Goal: Task Accomplishment & Management: Manage account settings

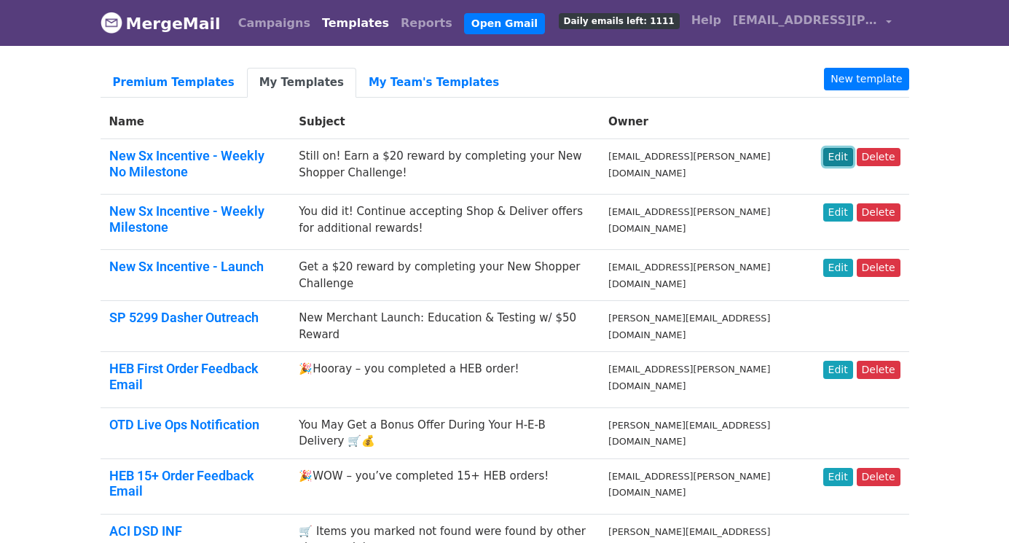
click at [839, 154] on link "Edit" at bounding box center [838, 157] width 30 height 18
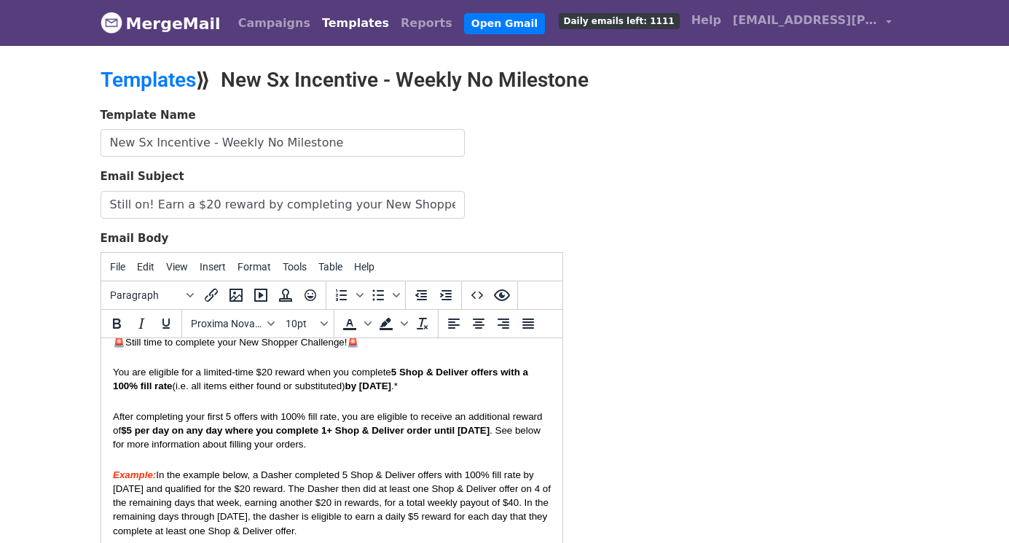
scroll to position [26, 0]
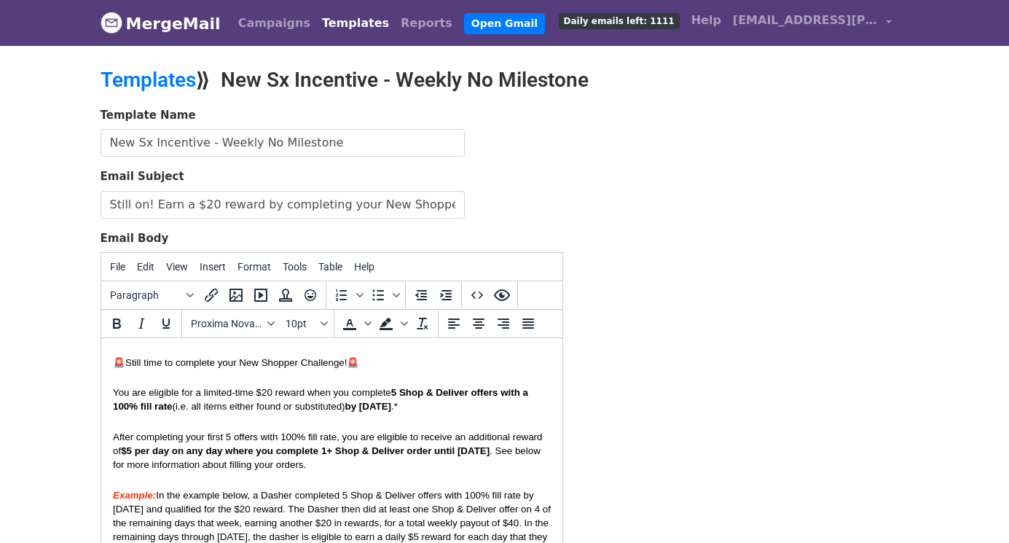
click at [412, 412] on p "You are eligible for a limited-time $20 reward when you complete 5 Shop & Deliv…" at bounding box center [331, 399] width 438 height 28
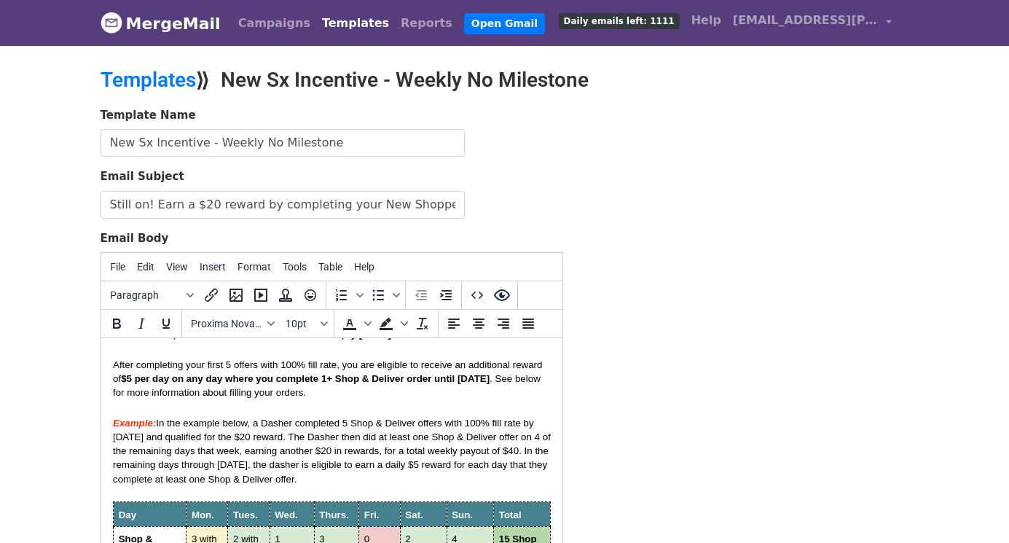
scroll to position [0, 0]
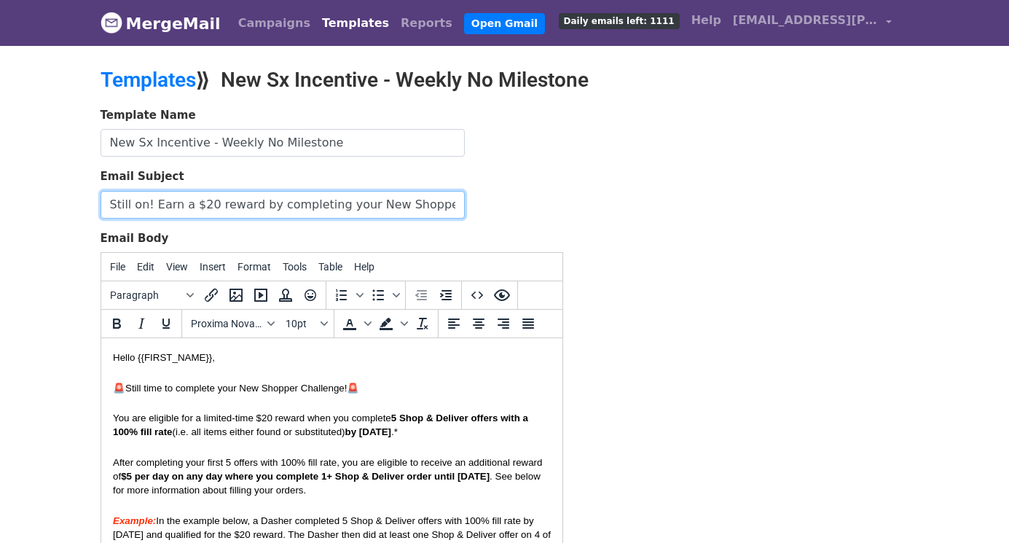
click at [270, 191] on input "Still on! Earn a $20 reward by completing your New Shopper Challenge!" at bounding box center [283, 205] width 364 height 28
click at [153, 201] on input "Still on! Earn a $20 reward by completing your New Shopper Challenge!" at bounding box center [283, 205] width 364 height 28
type input "Still on! Earn weekly rewards by completing your New Shopper Challenge!"
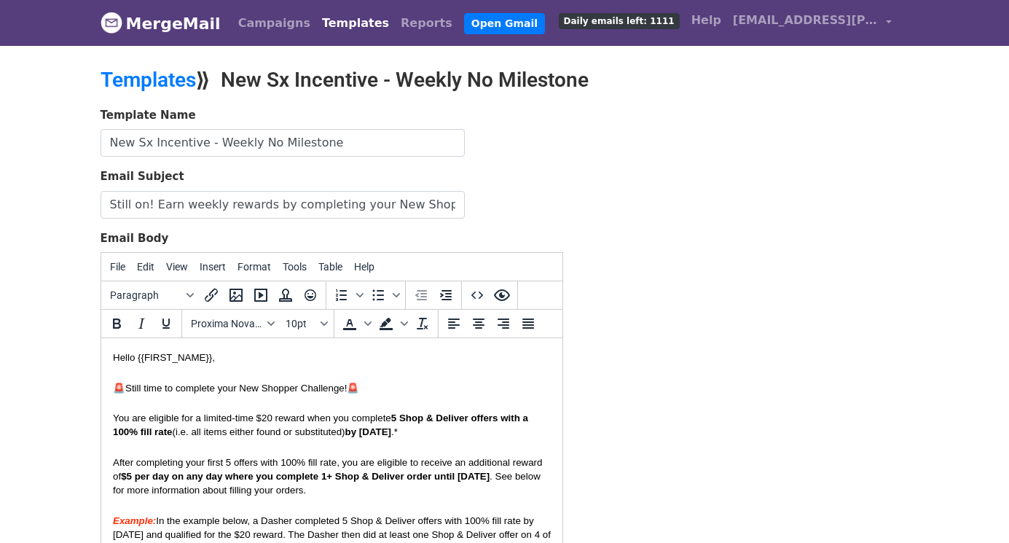
click at [388, 426] on p "You are eligible for a limited-time $20 reward when you complete 5 Shop & Deliv…" at bounding box center [331, 424] width 438 height 28
click at [396, 434] on p "You are eligible for a limited-time $20 reward when you complete 5 Shop & Deliv…" at bounding box center [331, 424] width 438 height 28
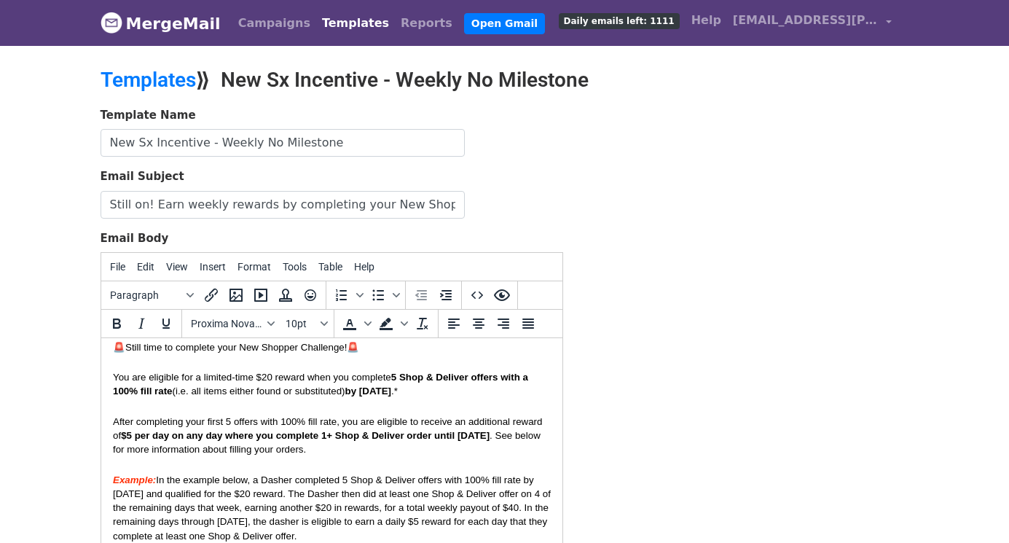
scroll to position [56, 0]
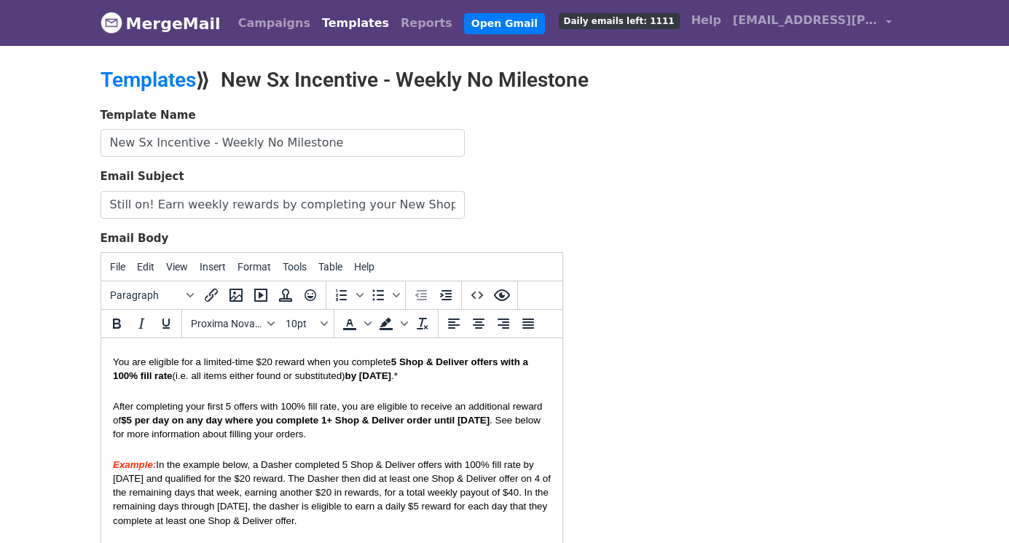
click at [335, 412] on span "After completing your first 5 offers with 100% fill rate, you are eligible to r…" at bounding box center [328, 413] width 432 height 25
click at [478, 428] on span ". See below for more information about filling your orders." at bounding box center [327, 427] width 430 height 25
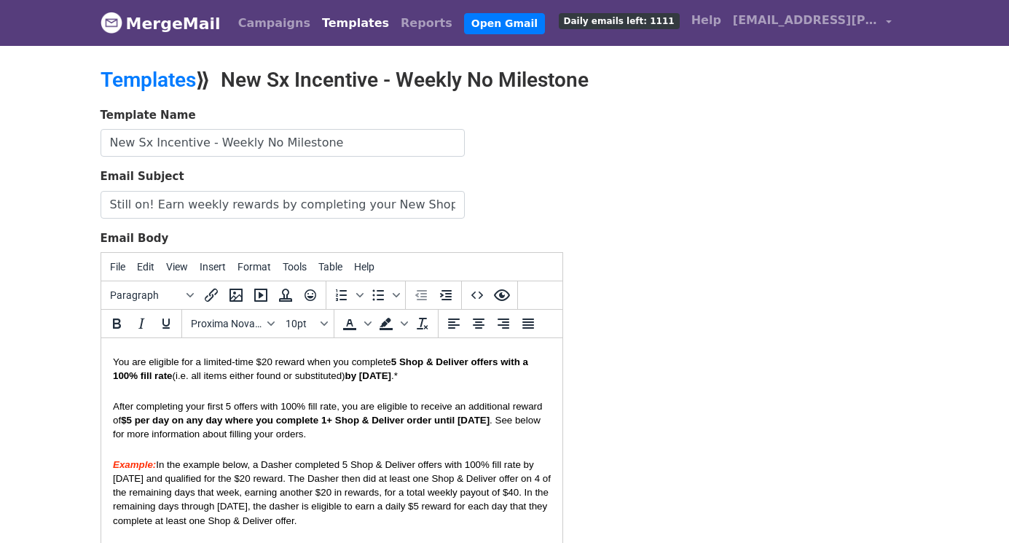
click at [476, 426] on span ". See below for more information about filling your orders." at bounding box center [327, 427] width 430 height 25
click at [416, 441] on p "After completing your first 5 offers with 100% fill rate, you are eligible to r…" at bounding box center [331, 420] width 438 height 42
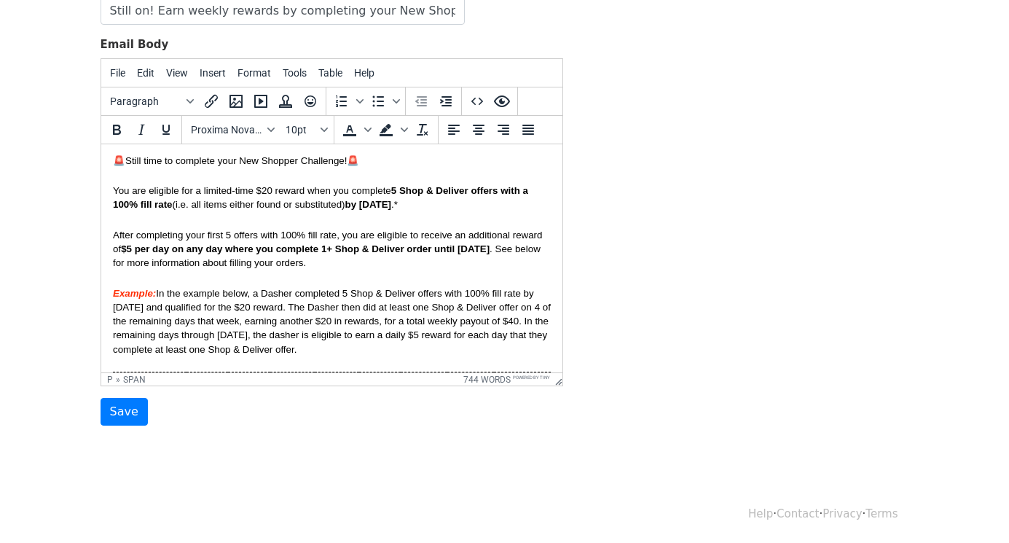
scroll to position [33, 0]
click at [113, 238] on span "After completing your first 5 offers with 100% fill rate, you are eligible to r…" at bounding box center [328, 242] width 432 height 25
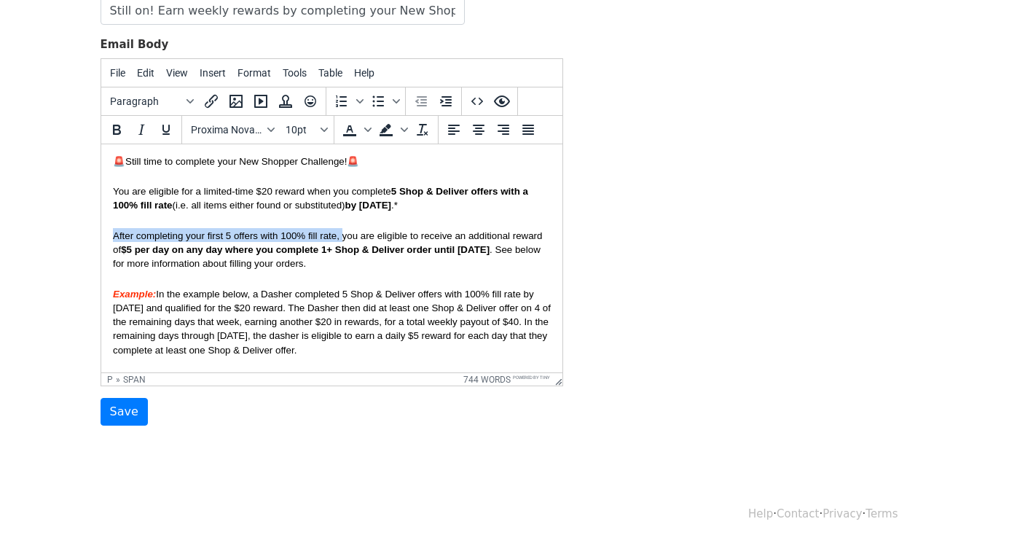
click at [336, 242] on span "After completing your first 5 offers with 100% fill rate, you are eligible to r…" at bounding box center [328, 242] width 432 height 25
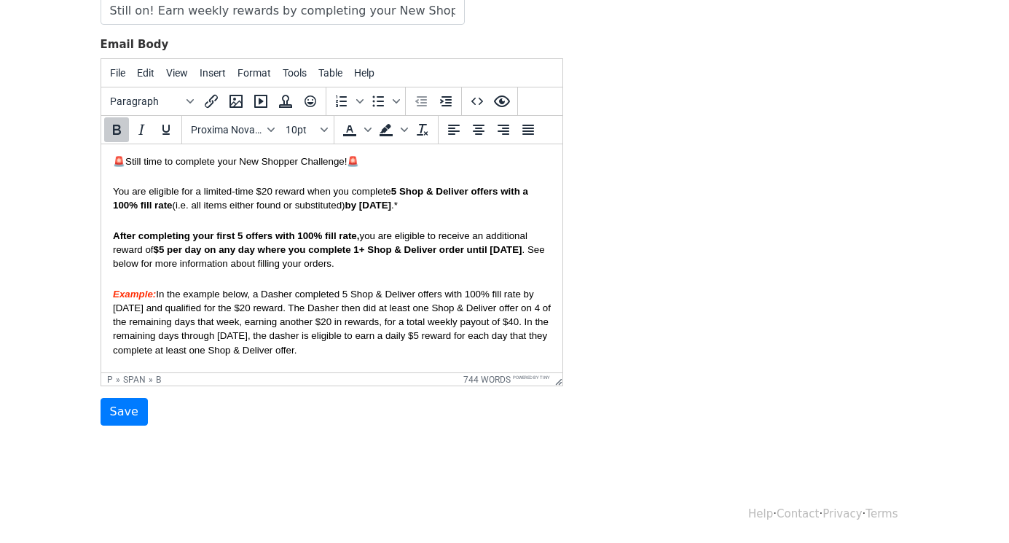
click at [418, 245] on p "After completing your first 5 offers with 100% fill rate, you are eligible to r…" at bounding box center [331, 249] width 438 height 42
click at [120, 409] on input "Save" at bounding box center [124, 412] width 47 height 28
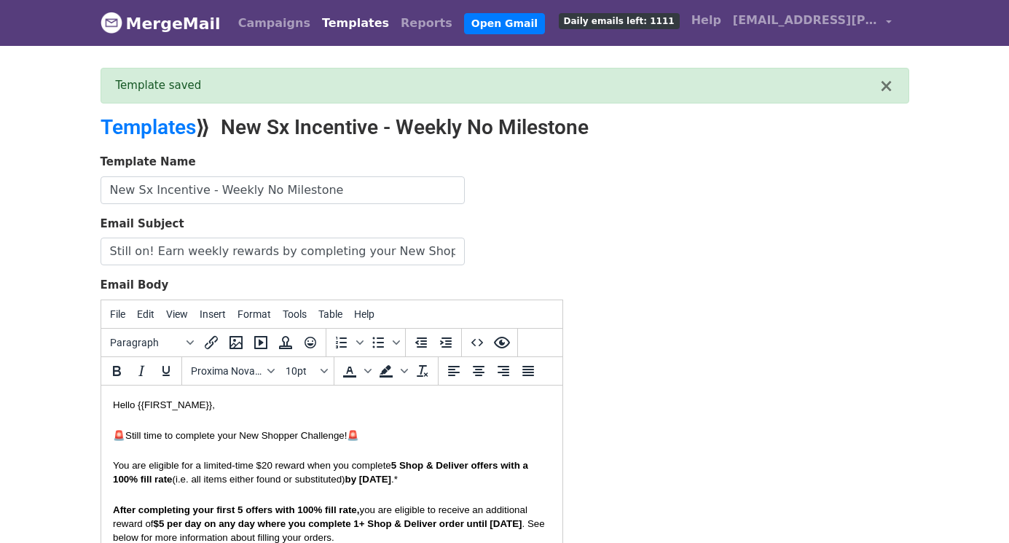
click at [606, 259] on div "Template Name New Sx Incentive - Weekly No Milestone Email Subject Still on! Ea…" at bounding box center [505, 410] width 831 height 513
click at [332, 20] on link "Templates" at bounding box center [355, 23] width 79 height 29
